Goal: Information Seeking & Learning: Understand process/instructions

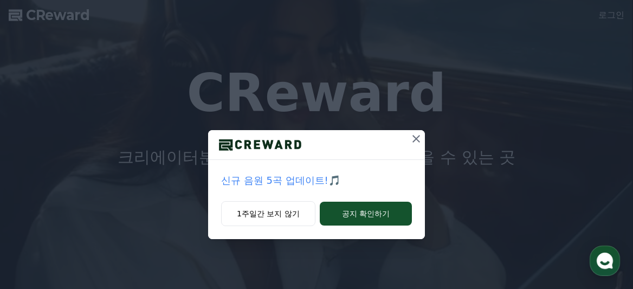
click at [416, 139] on icon at bounding box center [416, 139] width 8 height 8
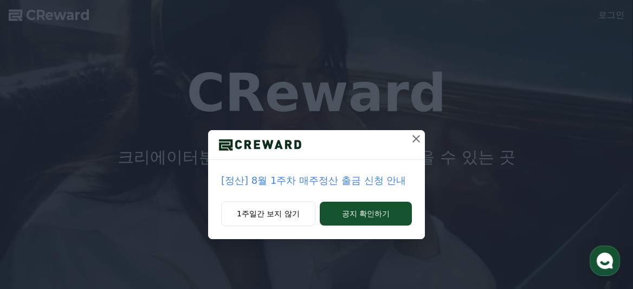
click at [613, 16] on div "[정산] 8월 1주차 매주정산 출금 신청 안내 1주일간 보지 않기 공지 확인하기" at bounding box center [316, 128] width 633 height 256
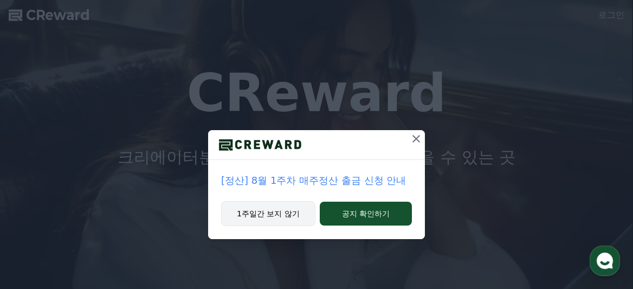
click at [284, 214] on button "1주일간 보지 않기" at bounding box center [268, 213] width 94 height 25
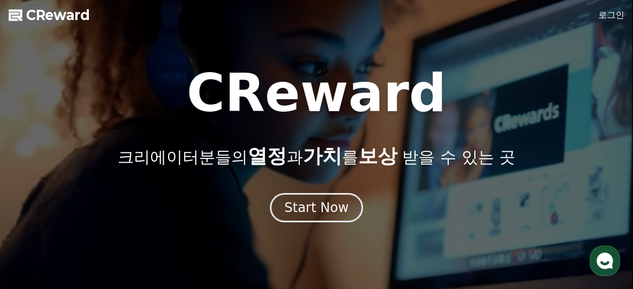
click at [607, 17] on link "로그인" at bounding box center [611, 15] width 26 height 13
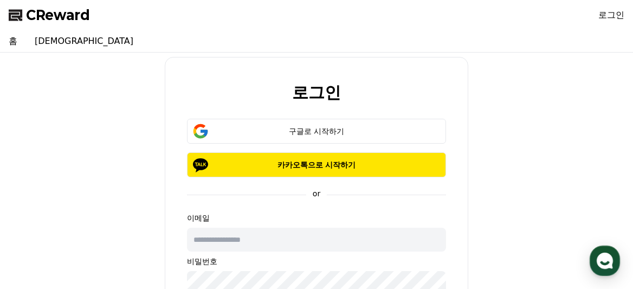
type input "**********"
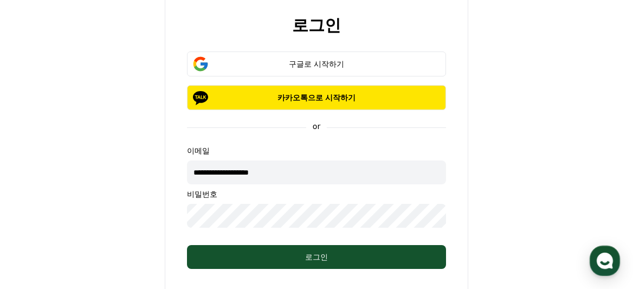
scroll to position [82, 0]
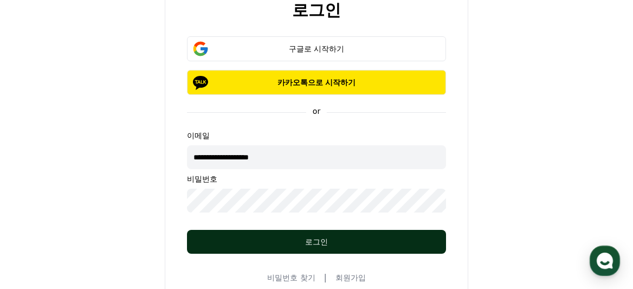
click at [301, 245] on div "로그인" at bounding box center [316, 241] width 216 height 11
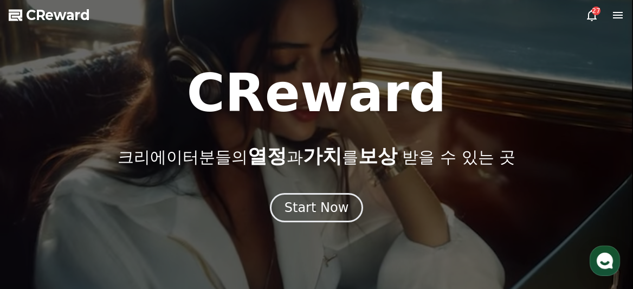
click at [614, 15] on icon at bounding box center [617, 15] width 10 height 6
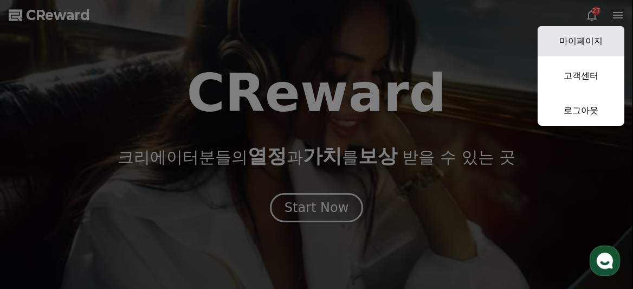
click at [605, 42] on link "마이페이지" at bounding box center [580, 41] width 87 height 30
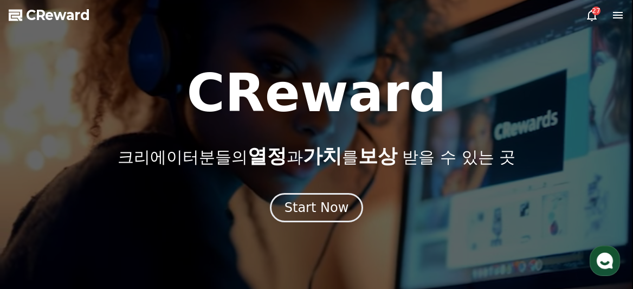
select select "**********"
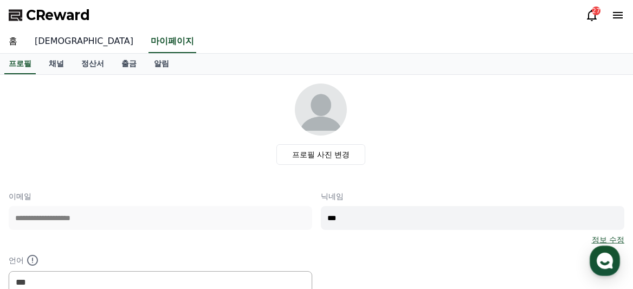
click at [41, 42] on link "[DEMOGRAPHIC_DATA]" at bounding box center [84, 41] width 116 height 23
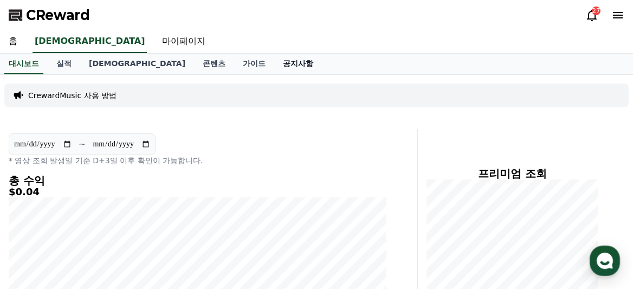
click at [274, 66] on link "공지사항" at bounding box center [298, 64] width 48 height 21
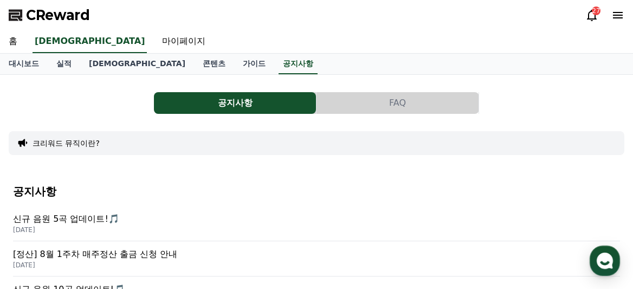
click at [363, 106] on button "FAQ" at bounding box center [397, 103] width 162 height 22
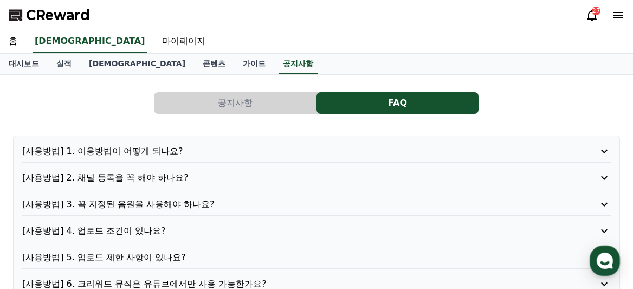
click at [201, 151] on p "[사용방법] 1. 이용방법이 어떻게 되나요?" at bounding box center [292, 151] width 541 height 13
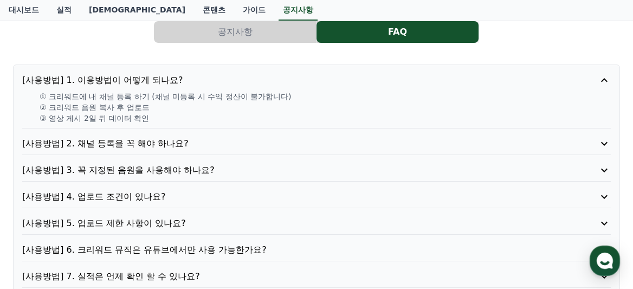
scroll to position [78, 0]
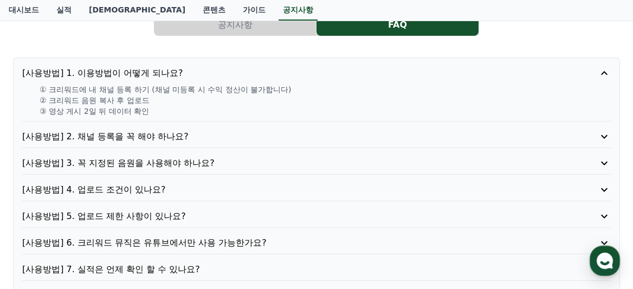
click at [112, 195] on p "[사용방법] 4. 업로드 조건이 있나요?" at bounding box center [292, 189] width 541 height 13
